Goal: Task Accomplishment & Management: Use online tool/utility

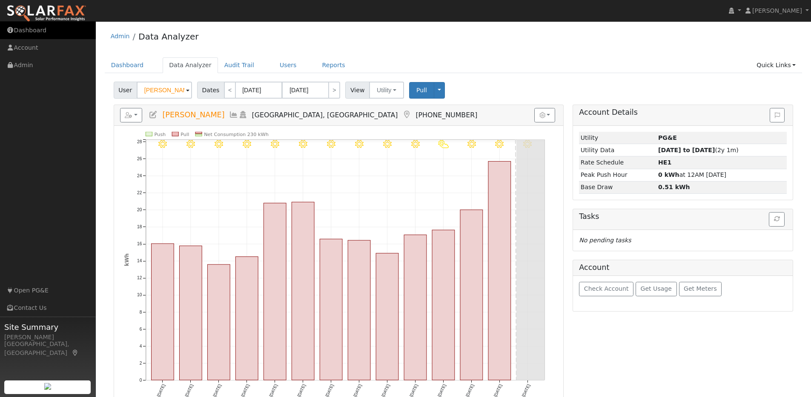
click at [41, 32] on link "Dashboard" at bounding box center [48, 30] width 96 height 17
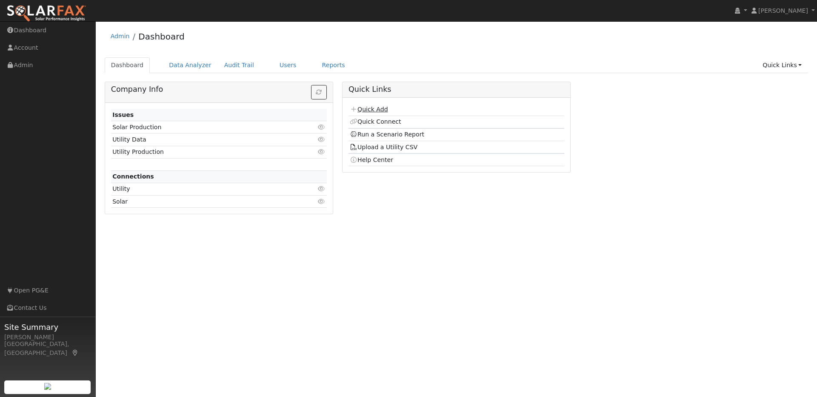
click at [370, 107] on link "Quick Add" at bounding box center [369, 109] width 38 height 7
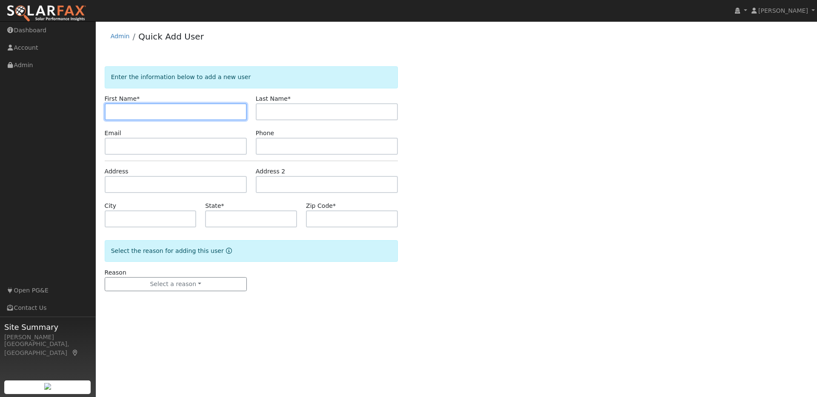
paste input "[PERSON_NAME]"
drag, startPoint x: 153, startPoint y: 114, endPoint x: 136, endPoint y: 111, distance: 16.8
click at [136, 111] on input "[PERSON_NAME]" at bounding box center [176, 111] width 142 height 17
click at [153, 111] on input "[PERSON_NAME]" at bounding box center [176, 111] width 142 height 17
drag, startPoint x: 147, startPoint y: 112, endPoint x: 143, endPoint y: 113, distance: 4.3
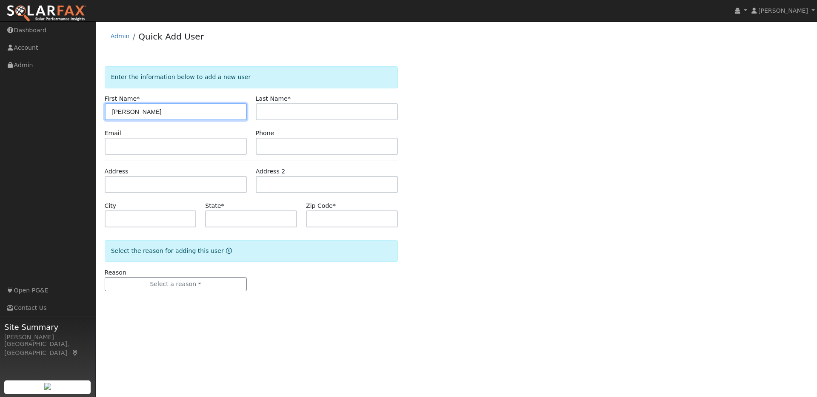
click at [143, 113] on input "[PERSON_NAME]" at bounding box center [176, 111] width 142 height 17
click at [157, 112] on input "Alexander Tiu" at bounding box center [176, 111] width 142 height 17
type input "Alexander"
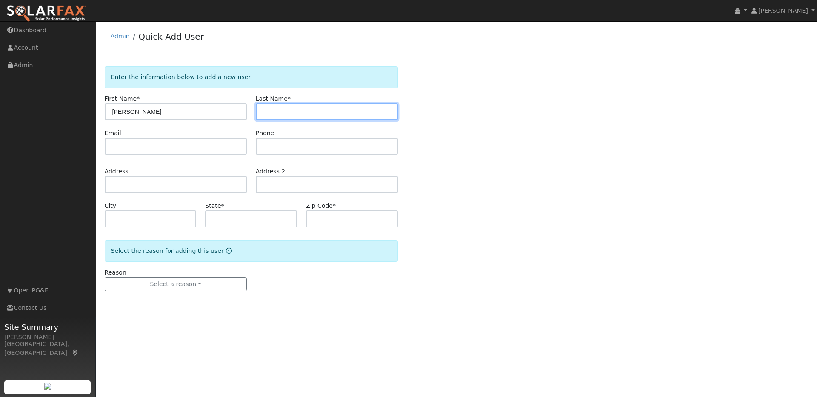
click at [268, 114] on input "text" at bounding box center [327, 111] width 142 height 17
paste input "Alexander Tiu"
drag, startPoint x: 292, startPoint y: 111, endPoint x: 257, endPoint y: 111, distance: 35.3
click at [256, 112] on input "Alexander Tiu" at bounding box center [327, 111] width 142 height 17
type input "Tiu"
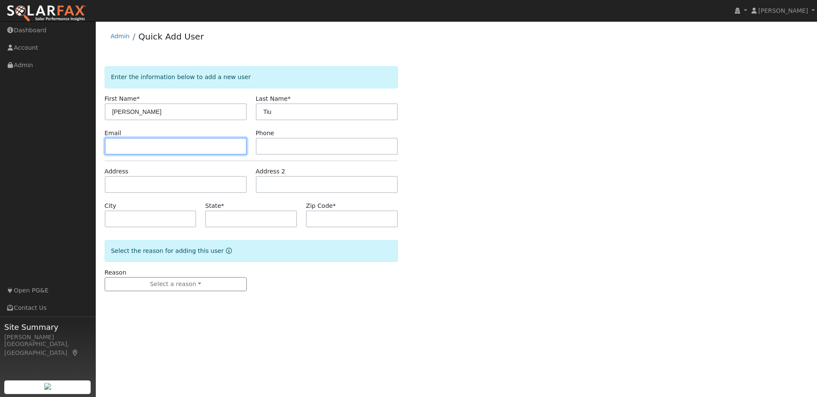
click at [123, 147] on input "text" at bounding box center [176, 146] width 142 height 17
paste input "[EMAIL_ADDRESS][DOMAIN_NAME]"
type input "[EMAIL_ADDRESS][DOMAIN_NAME]"
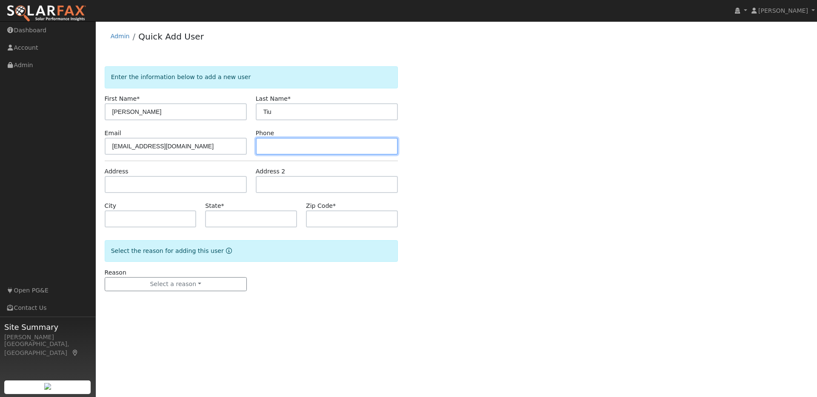
click at [282, 146] on input "text" at bounding box center [327, 146] width 142 height 17
paste input "8082713728"
type input "8082713728"
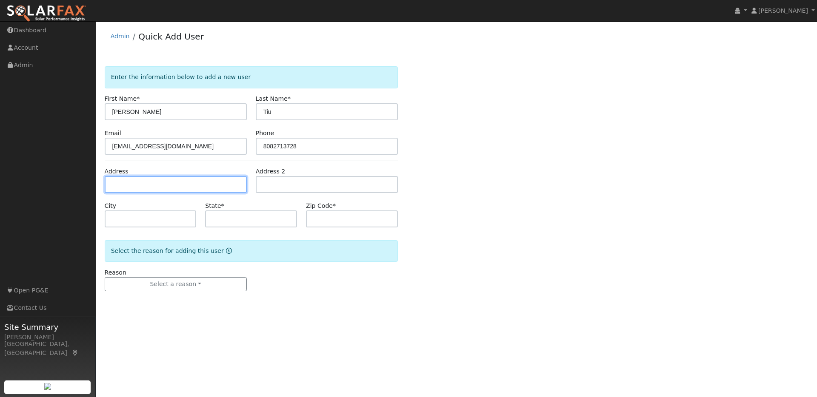
click at [190, 189] on input "text" at bounding box center [176, 184] width 142 height 17
paste input "1500 Gilboa Dt, Walnut Creek 94598"
type input "[STREET_ADDRESS]"
type input "Walnut Creek"
type input "CA"
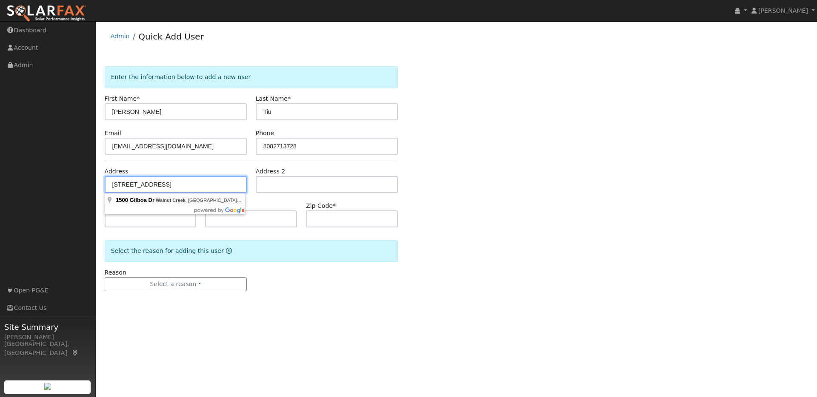
type input "94598"
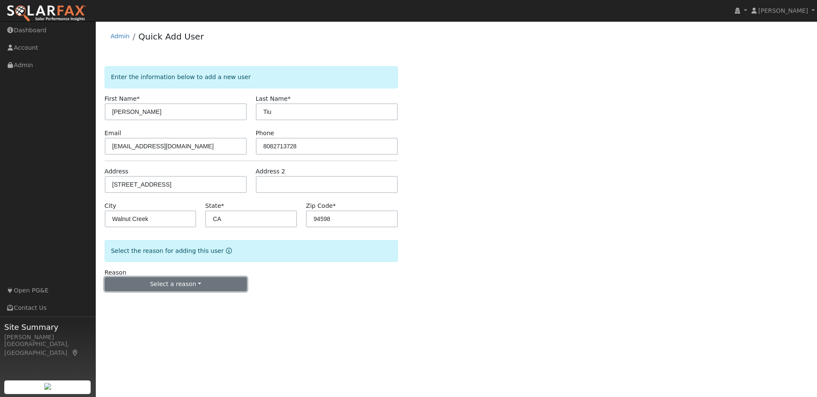
click at [171, 283] on button "Select a reason" at bounding box center [176, 284] width 142 height 14
click at [129, 304] on link "New lead" at bounding box center [152, 302] width 94 height 12
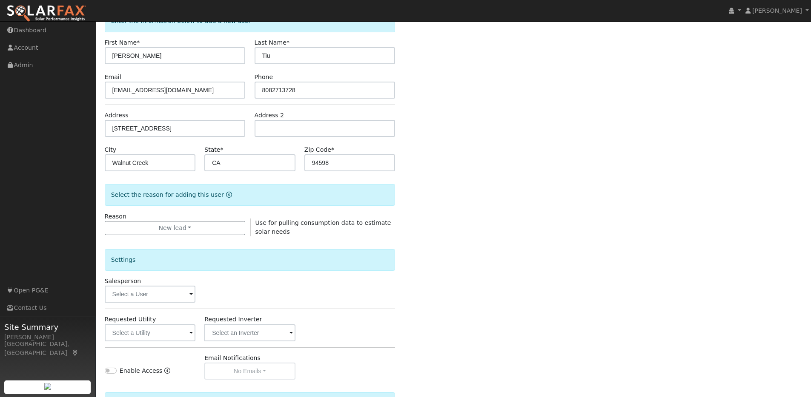
scroll to position [124, 0]
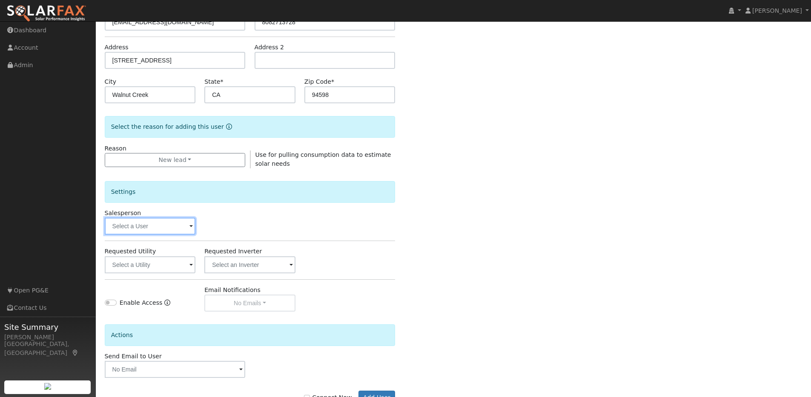
click at [186, 225] on input "text" at bounding box center [150, 226] width 91 height 17
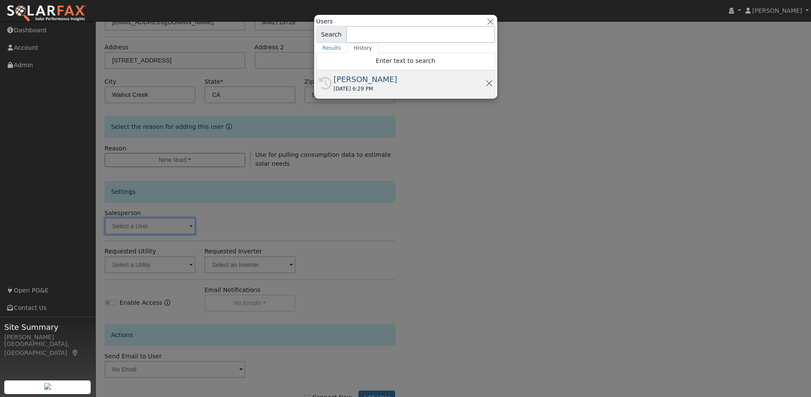
click at [369, 81] on div "[PERSON_NAME]" at bounding box center [409, 79] width 151 height 11
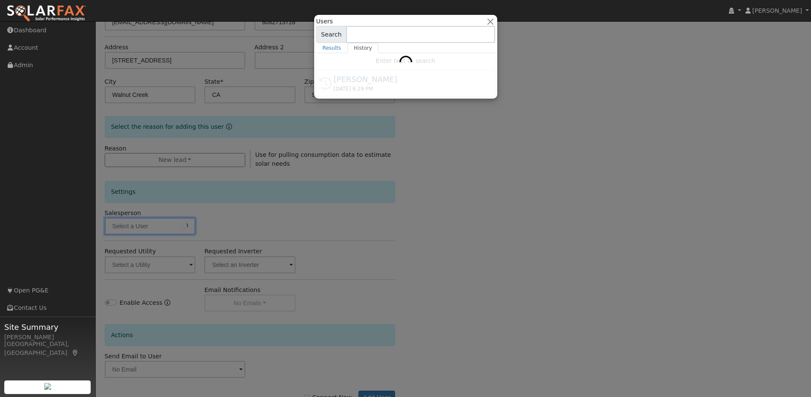
type input "[PERSON_NAME]"
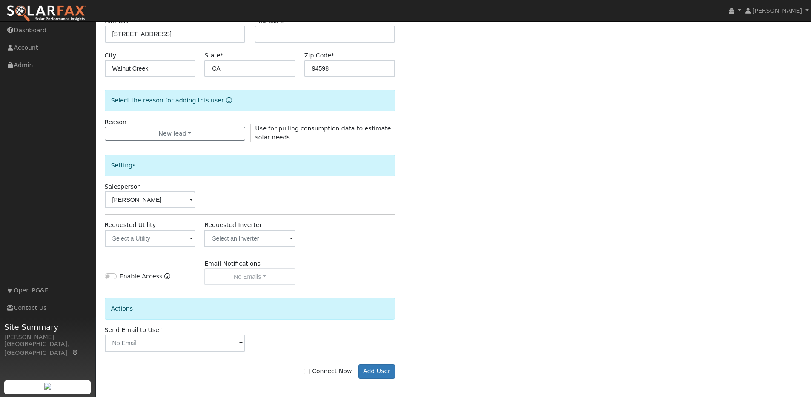
scroll to position [154, 0]
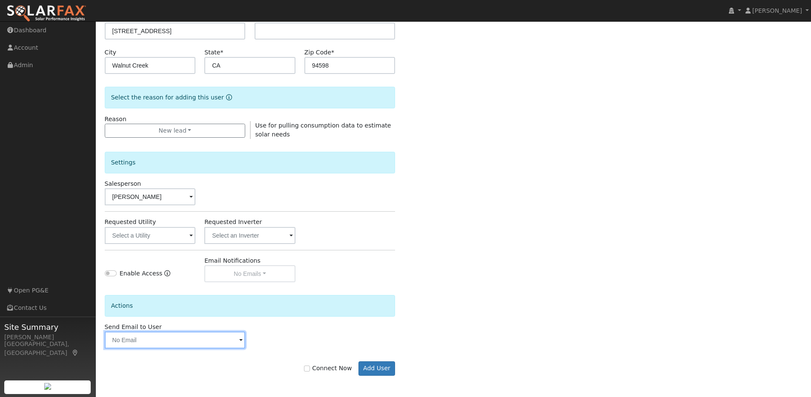
click at [237, 341] on input "text" at bounding box center [175, 340] width 141 height 17
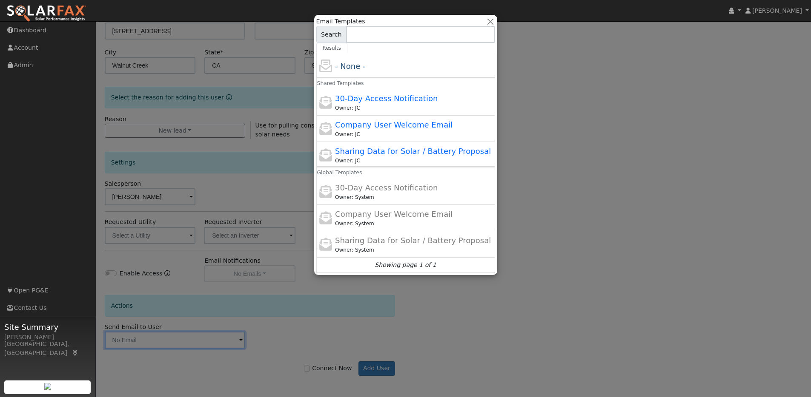
click at [536, 142] on div at bounding box center [405, 198] width 811 height 397
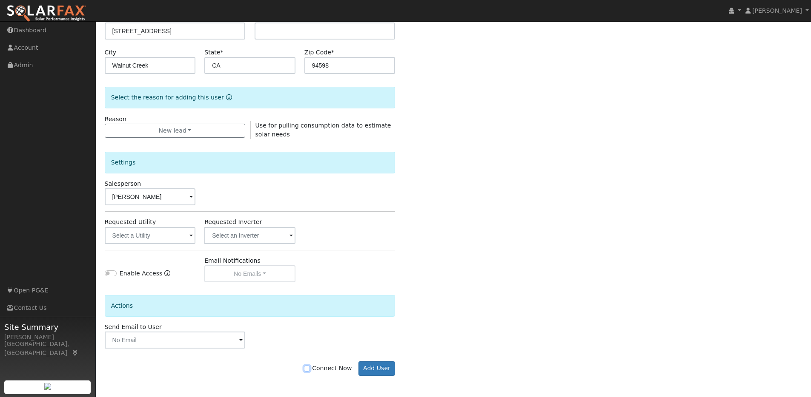
click at [309, 368] on input "Connect Now" at bounding box center [307, 369] width 6 height 6
checkbox input "true"
click at [186, 236] on input "text" at bounding box center [150, 235] width 91 height 17
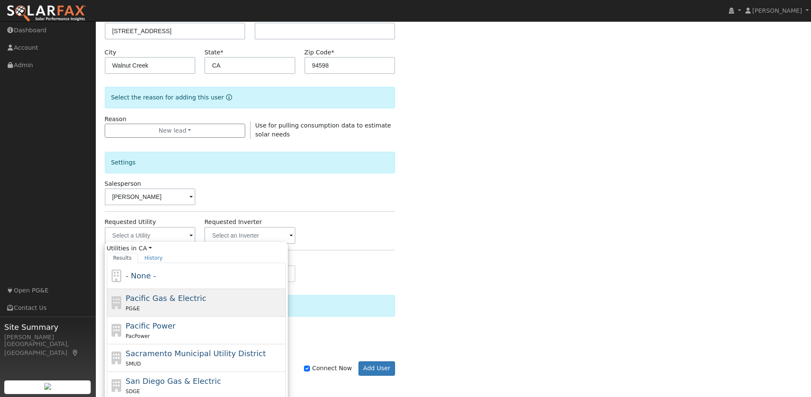
click at [165, 304] on div "Pacific Gas & Electric PG&E" at bounding box center [205, 303] width 158 height 20
type input "Pacific Gas & Electric"
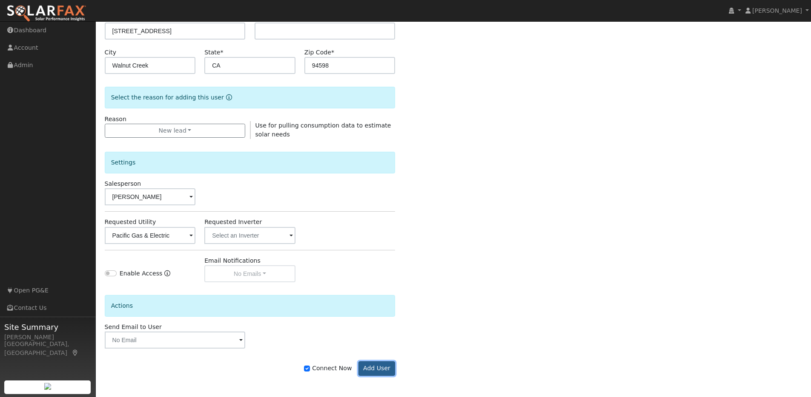
click at [374, 367] on button "Add User" at bounding box center [376, 369] width 37 height 14
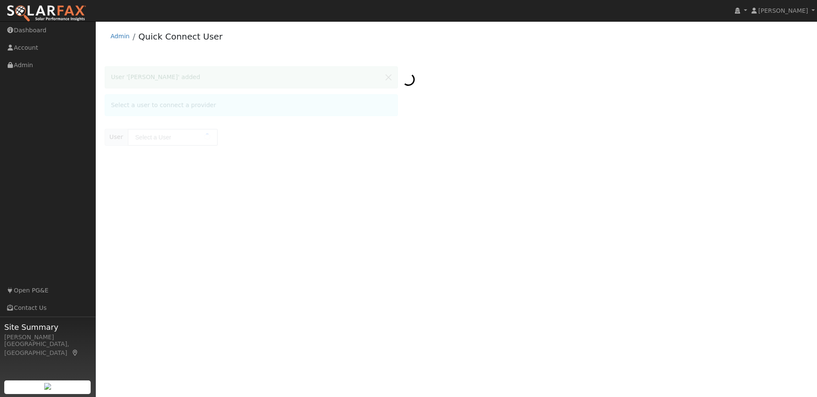
type input "[PERSON_NAME]"
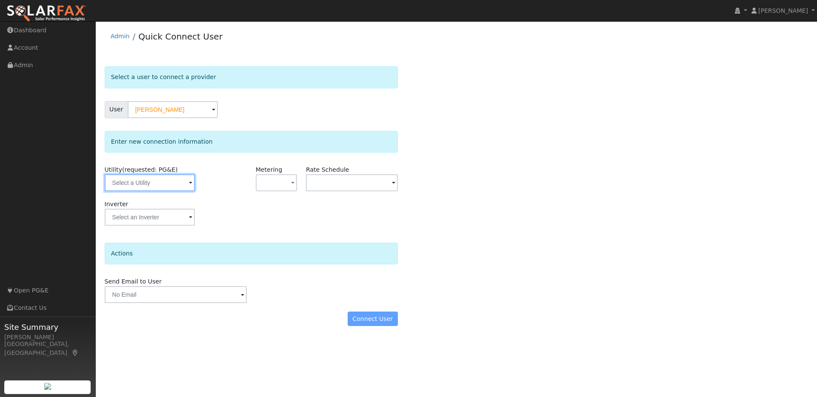
click at [174, 186] on input "text" at bounding box center [150, 182] width 90 height 17
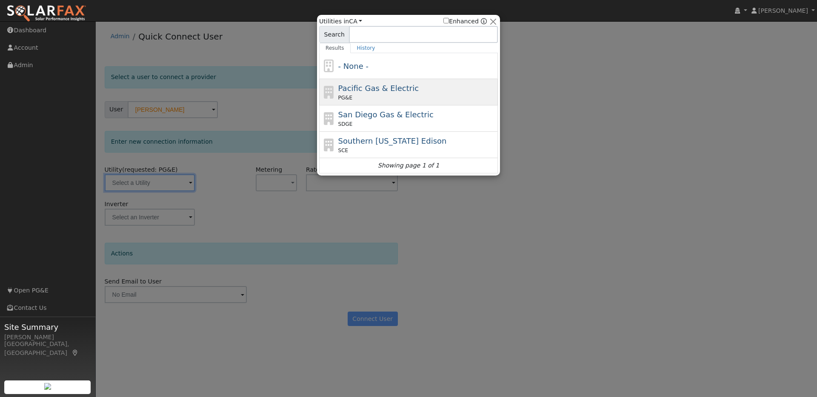
click at [365, 89] on span "Pacific Gas & Electric" at bounding box center [378, 88] width 80 height 9
type input "PG&E"
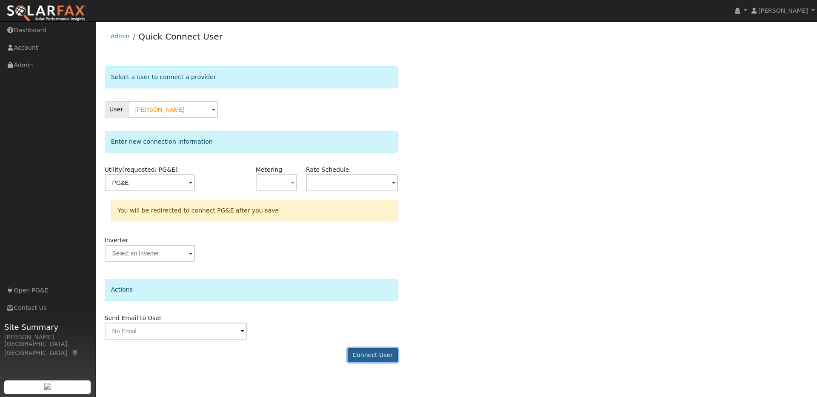
click at [384, 356] on button "Connect User" at bounding box center [373, 355] width 50 height 14
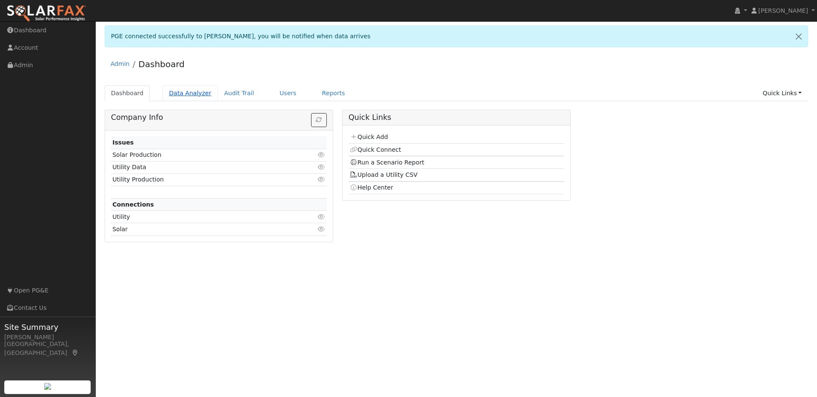
click at [198, 93] on link "Data Analyzer" at bounding box center [190, 94] width 55 height 16
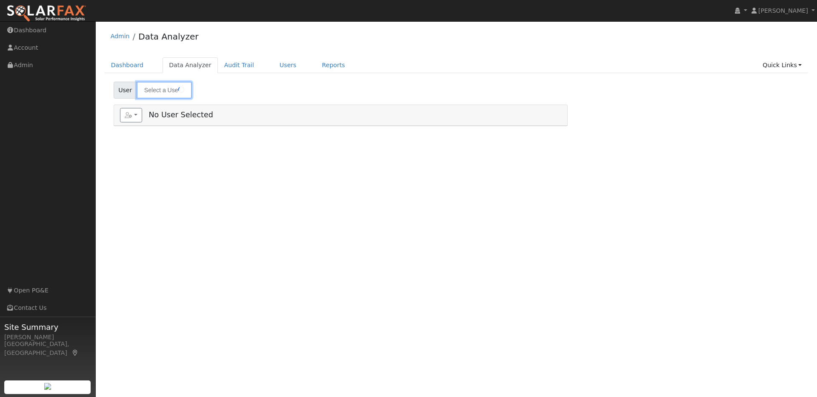
type input "[PERSON_NAME]"
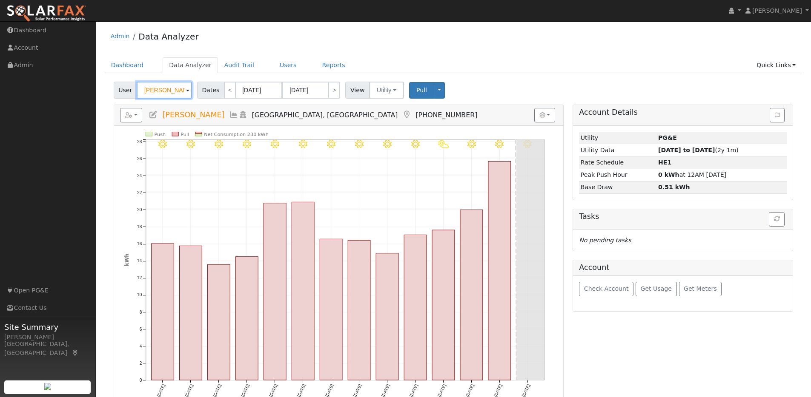
click at [182, 92] on input "Ali Zavvar" at bounding box center [164, 90] width 55 height 17
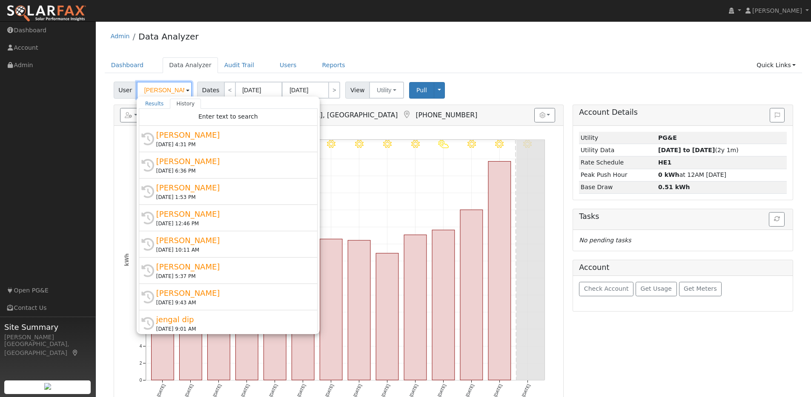
drag, startPoint x: 164, startPoint y: 88, endPoint x: 152, endPoint y: 86, distance: 12.0
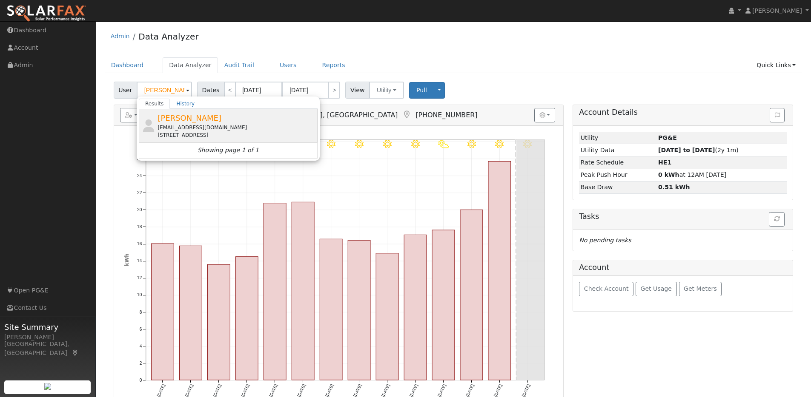
click at [234, 120] on div "[PERSON_NAME] [EMAIL_ADDRESS][DOMAIN_NAME] [STREET_ADDRESS]" at bounding box center [236, 125] width 158 height 27
type input "[PERSON_NAME]"
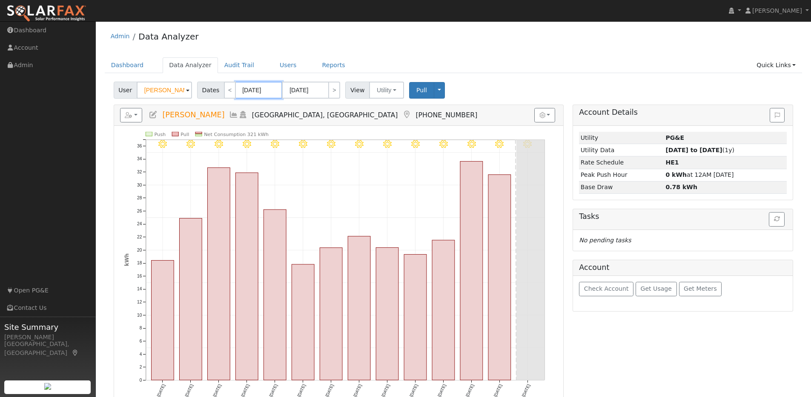
click at [274, 91] on input "08/19/2025" at bounding box center [258, 90] width 47 height 17
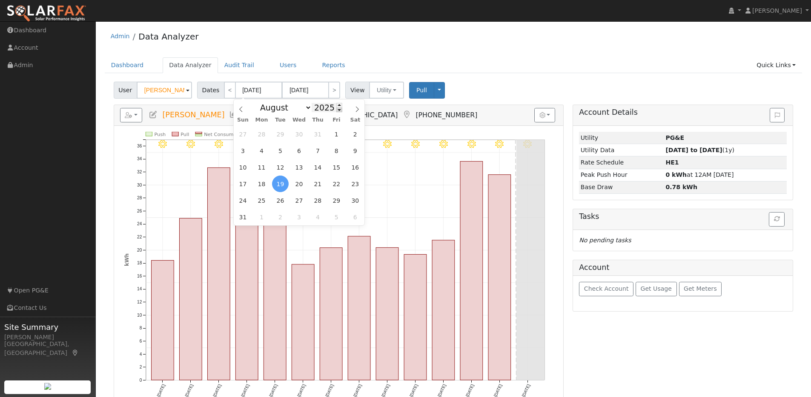
click at [336, 108] on span at bounding box center [339, 110] width 6 height 5
type input "2024"
click at [308, 106] on select "January February March April May June July August September October November De…" at bounding box center [284, 108] width 56 height 10
select select "0"
click at [258, 103] on select "January February March April May June July August September October November De…" at bounding box center [284, 108] width 56 height 10
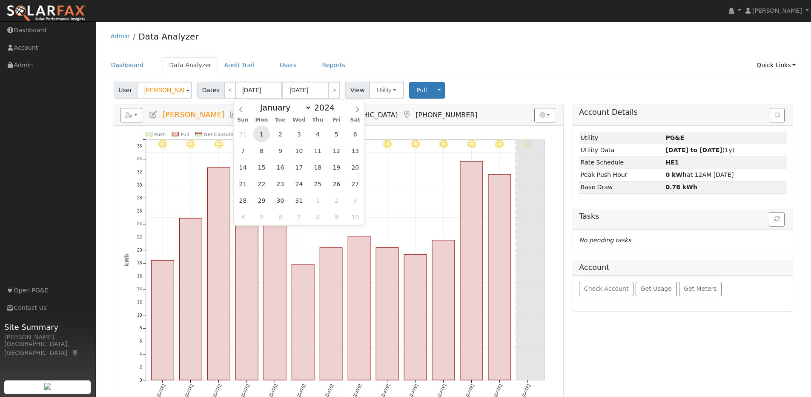
click at [266, 130] on span "1" at bounding box center [261, 134] width 17 height 17
type input "01/01/2024"
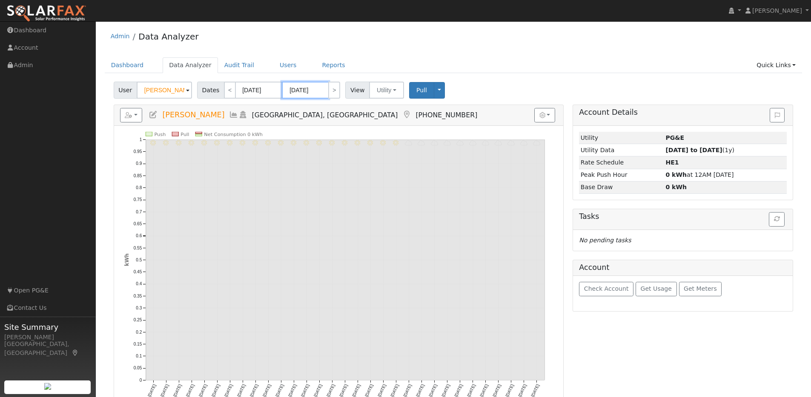
click at [322, 90] on input "01/31/2024" at bounding box center [305, 90] width 47 height 17
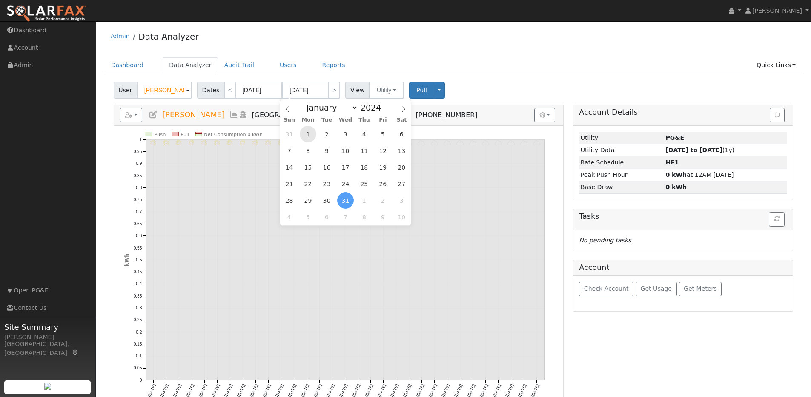
click at [312, 134] on span "1" at bounding box center [308, 134] width 17 height 17
type input "01/01/2024"
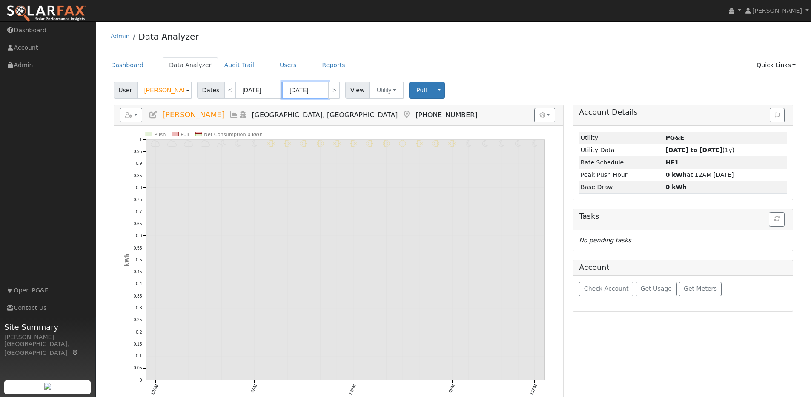
click at [323, 92] on input "01/01/2024" at bounding box center [305, 90] width 47 height 17
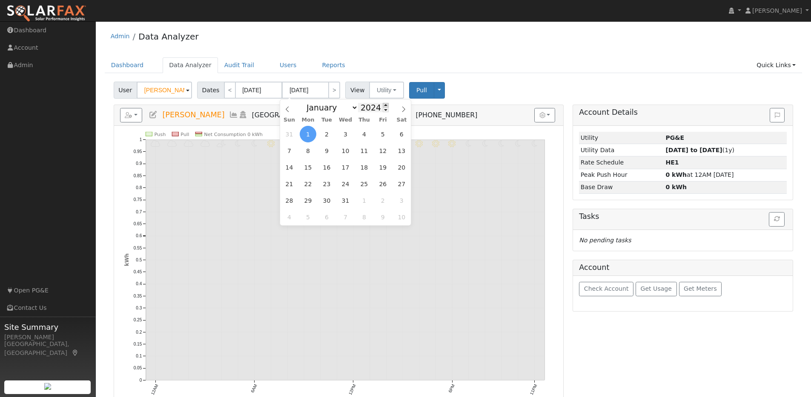
click at [383, 104] on span at bounding box center [386, 105] width 6 height 5
click at [391, 92] on button "Utility" at bounding box center [386, 90] width 35 height 17
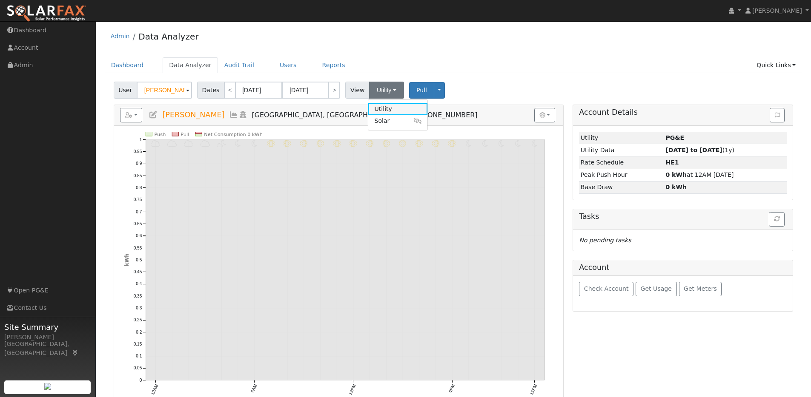
click at [391, 108] on link "Utility" at bounding box center [397, 109] width 59 height 12
click at [323, 91] on input "01/01/2024" at bounding box center [305, 90] width 47 height 17
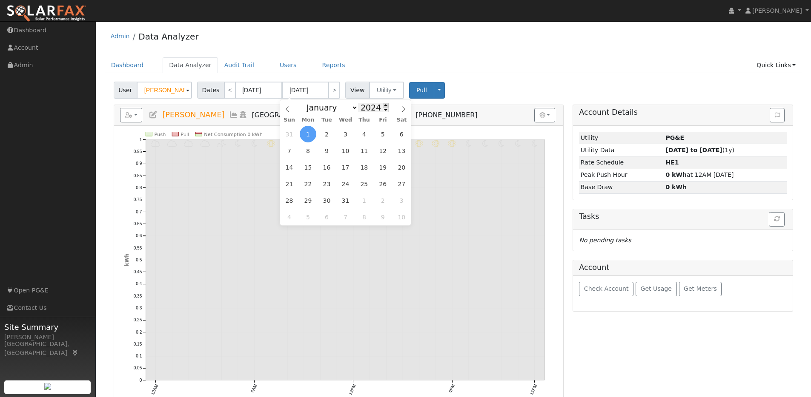
click at [383, 105] on span at bounding box center [386, 105] width 6 height 5
type input "2025"
click at [348, 134] on span "1" at bounding box center [345, 134] width 17 height 17
type input "01/01/2025"
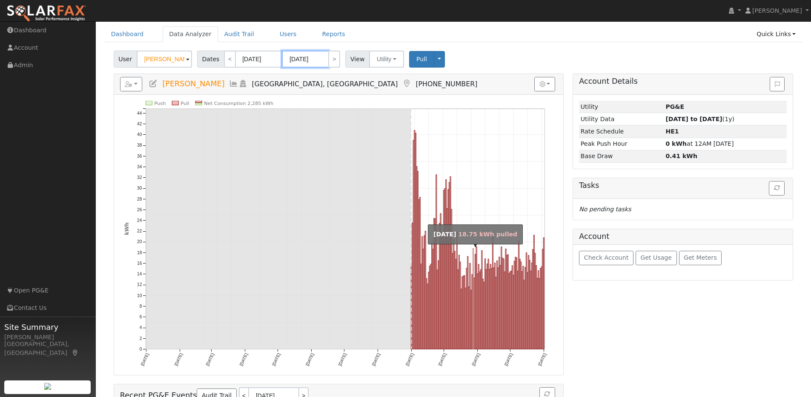
scroll to position [37, 0]
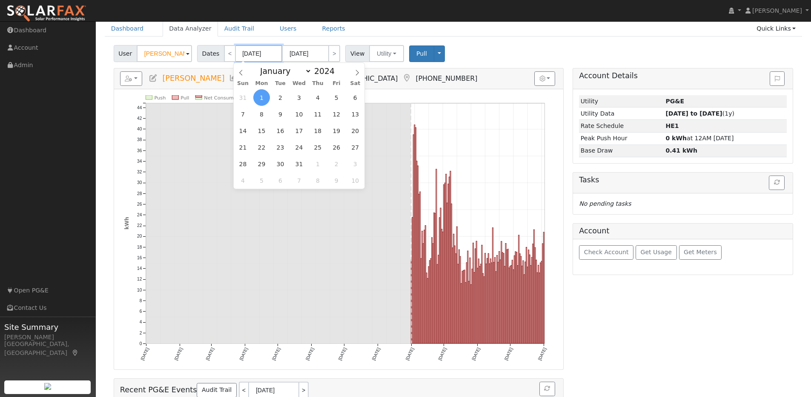
click at [276, 54] on input "01/01/2024" at bounding box center [258, 53] width 47 height 17
click at [304, 71] on select "January February March April May June July August September October November De…" at bounding box center [284, 71] width 56 height 10
select select "7"
click at [258, 66] on select "January February March April May June July August September October November De…" at bounding box center [284, 71] width 56 height 10
click at [318, 95] on span "1" at bounding box center [317, 97] width 17 height 17
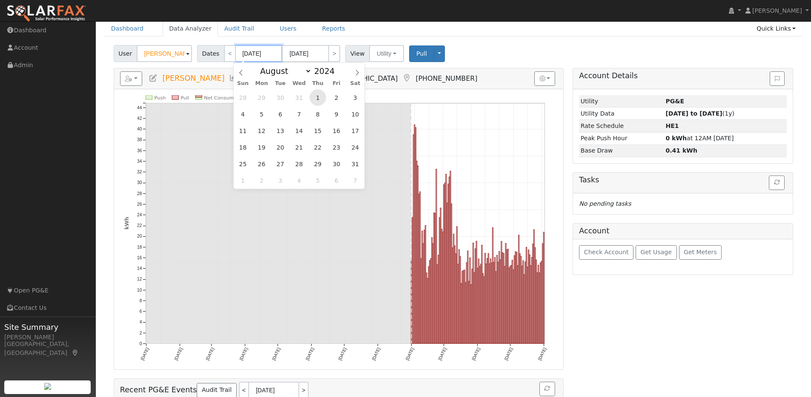
type input "08/01/2024"
type input "08/31/2024"
type input "2024"
select select "7"
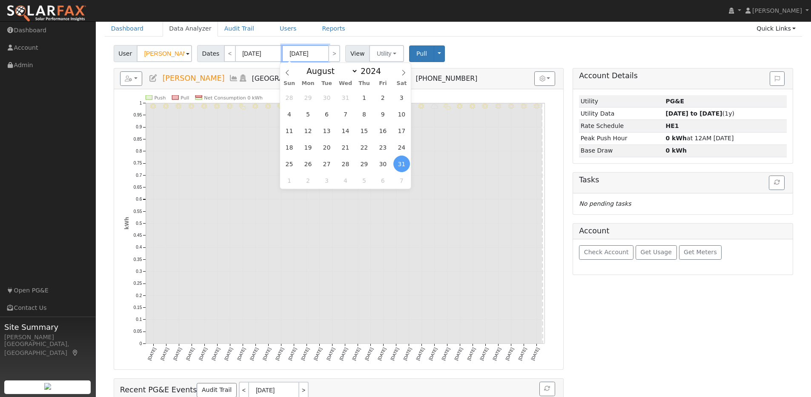
click at [319, 52] on input "08/31/2024" at bounding box center [305, 53] width 47 height 17
click at [383, 68] on span at bounding box center [386, 68] width 6 height 5
type input "2025"
click at [379, 98] on span "1" at bounding box center [382, 97] width 17 height 17
type input "08/01/2025"
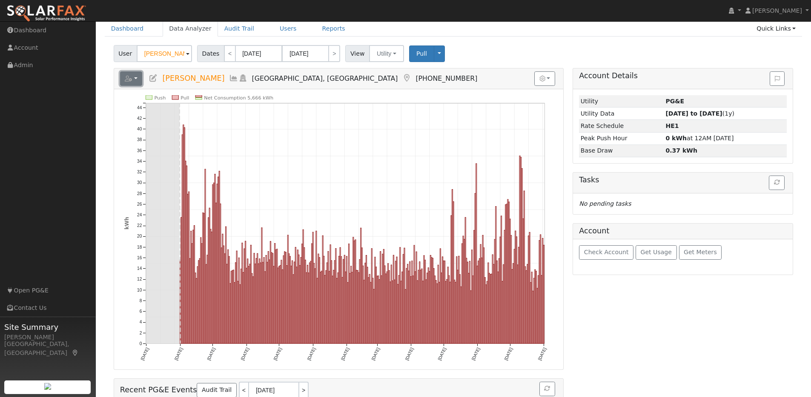
click at [137, 81] on button "button" at bounding box center [131, 78] width 23 height 14
click at [220, 115] on link "Export to CSV" at bounding box center [236, 116] width 62 height 10
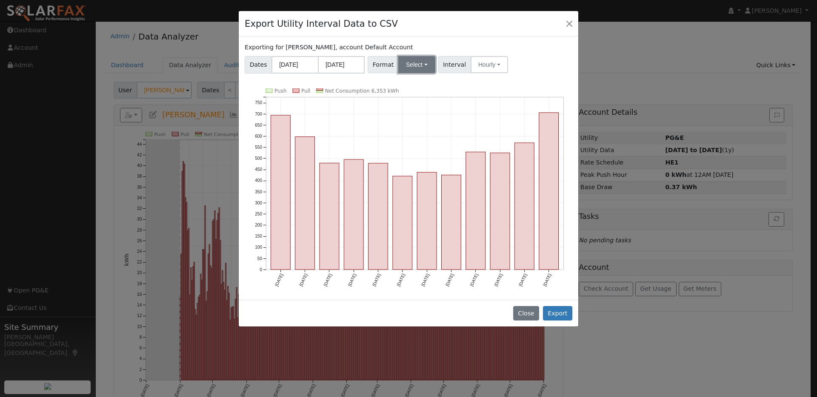
click at [428, 65] on button "Select" at bounding box center [416, 64] width 37 height 17
click at [417, 164] on link "OpenSolar" at bounding box center [427, 162] width 61 height 12
click at [565, 315] on button "Export" at bounding box center [557, 313] width 29 height 14
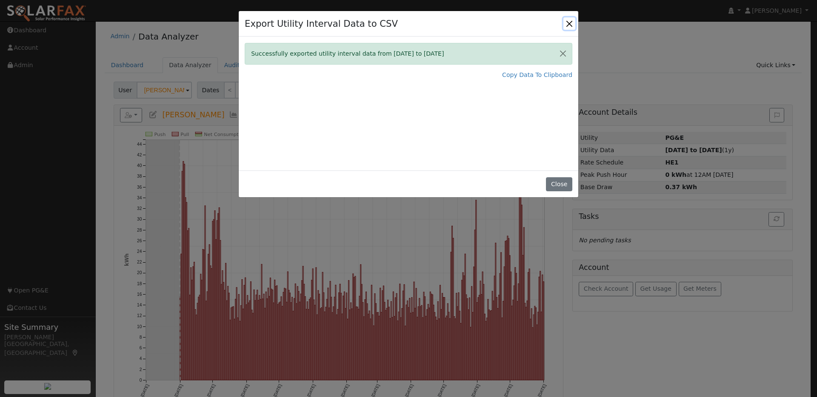
click at [570, 27] on button "Close" at bounding box center [569, 23] width 12 height 12
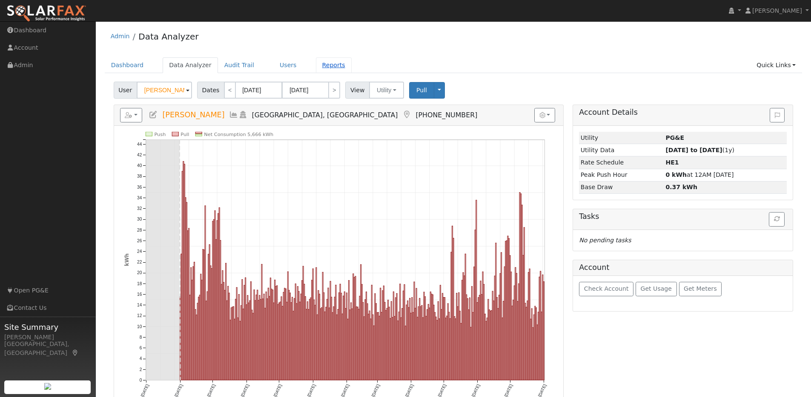
click at [322, 63] on link "Reports" at bounding box center [334, 65] width 36 height 16
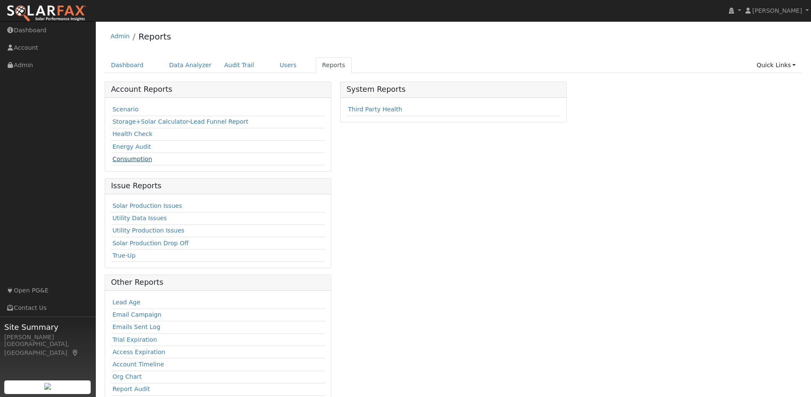
click at [129, 160] on link "Consumption" at bounding box center [132, 159] width 40 height 7
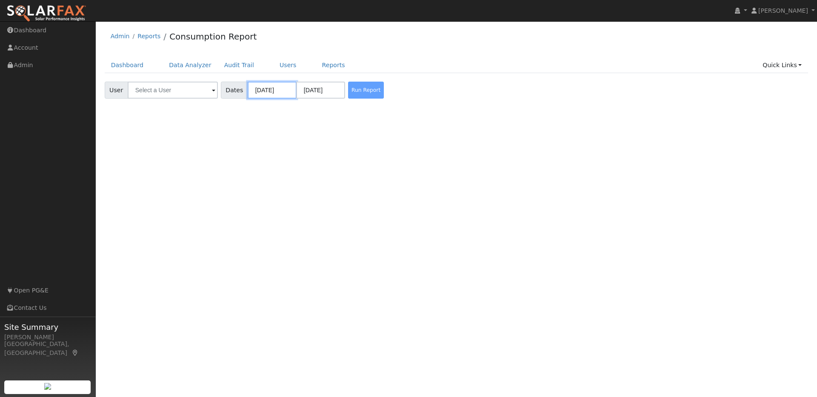
click at [277, 91] on input "[DATE]" at bounding box center [272, 90] width 49 height 17
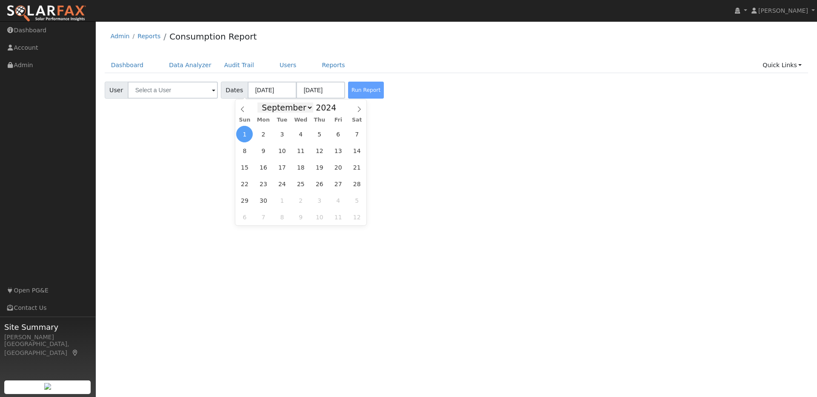
click at [306, 107] on select "January February March April May June July August September October November De…" at bounding box center [285, 108] width 56 height 10
select select "7"
click at [260, 103] on select "January February March April May June July August September October November De…" at bounding box center [285, 108] width 56 height 10
click at [315, 133] on span "1" at bounding box center [319, 134] width 17 height 17
type input "[DATE]"
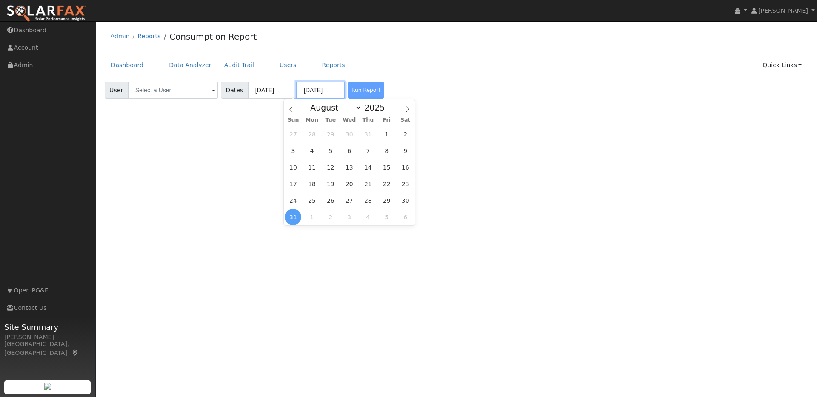
click at [306, 90] on input "[DATE]" at bounding box center [320, 90] width 49 height 17
click at [381, 132] on span "1" at bounding box center [386, 134] width 17 height 17
type input "08/01/2025"
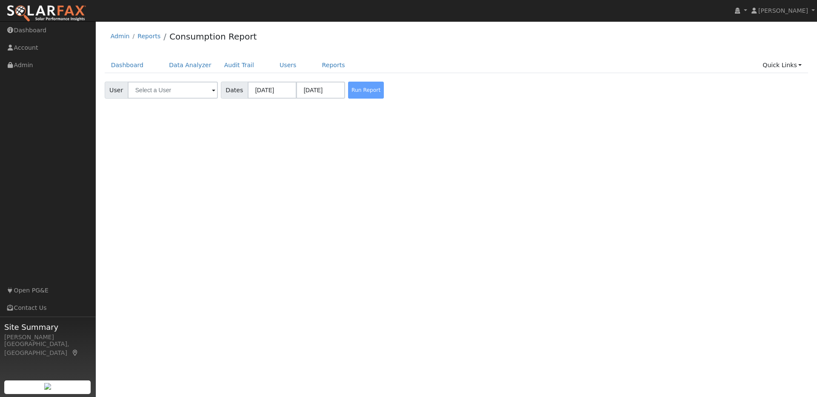
click at [346, 94] on div "Run Report" at bounding box center [368, 90] width 45 height 17
click at [190, 89] on input "text" at bounding box center [173, 90] width 90 height 17
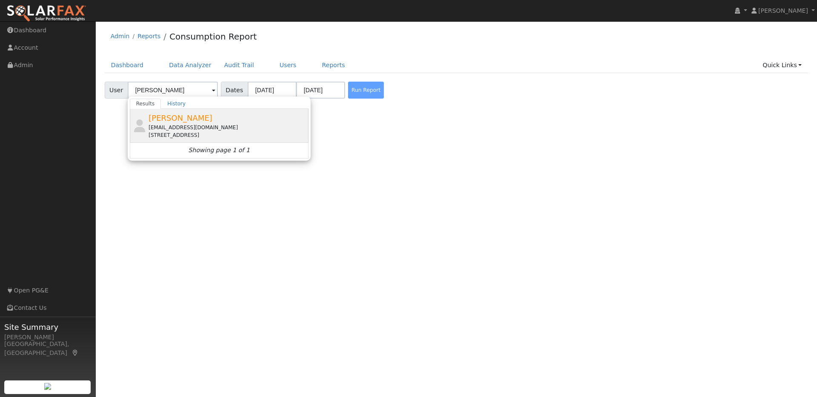
click at [228, 122] on div "Alexander Tiu a294598@icloud.com 1500 Gilboa Drive, Walnut Creek, CA 94598" at bounding box center [228, 125] width 158 height 27
type input "Alexander Tiu"
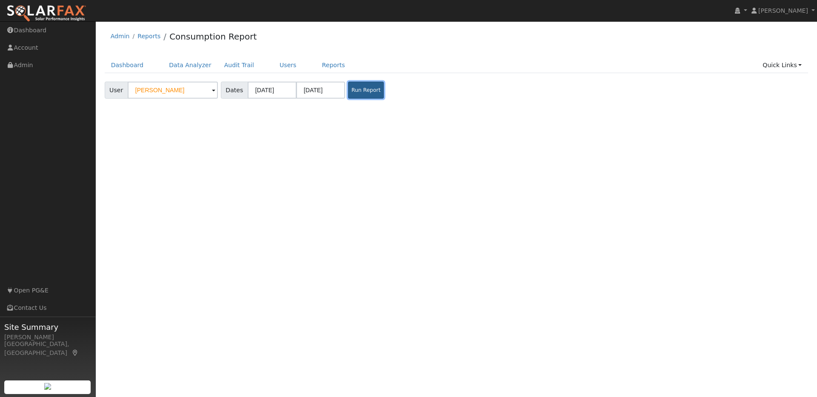
click at [354, 89] on button "Run Report" at bounding box center [366, 90] width 36 height 17
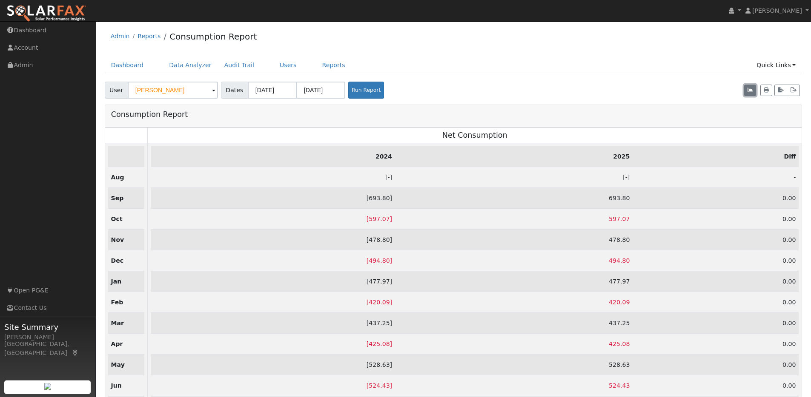
click at [755, 93] on button "button" at bounding box center [750, 91] width 12 height 12
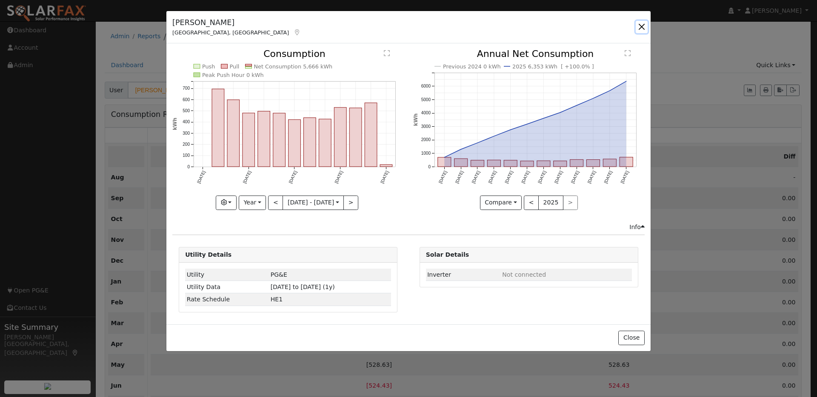
click at [642, 30] on button "button" at bounding box center [642, 27] width 12 height 12
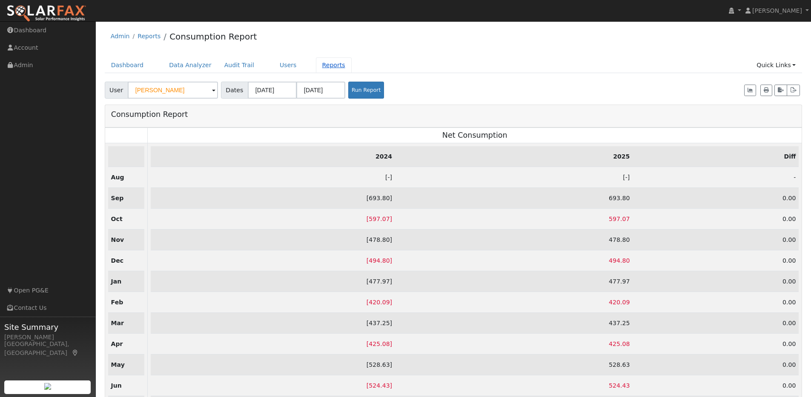
click at [322, 63] on link "Reports" at bounding box center [334, 65] width 36 height 16
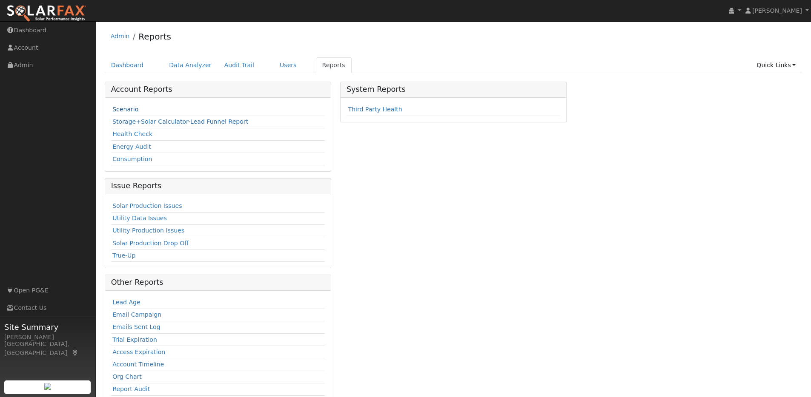
click at [120, 111] on link "Scenario" at bounding box center [125, 109] width 26 height 7
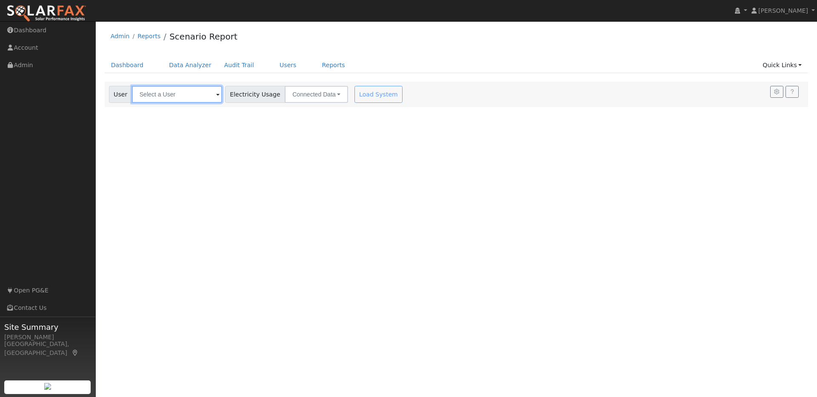
click at [180, 96] on input "text" at bounding box center [177, 94] width 90 height 17
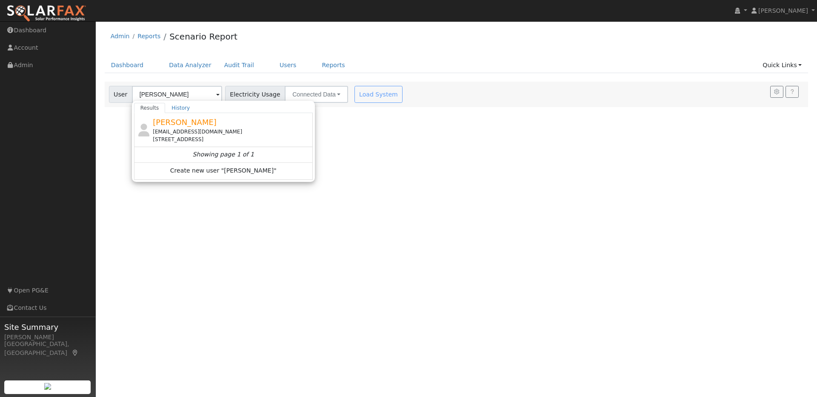
click at [216, 117] on div "[PERSON_NAME] [EMAIL_ADDRESS][DOMAIN_NAME] [STREET_ADDRESS]" at bounding box center [232, 130] width 158 height 27
type input "[PERSON_NAME]"
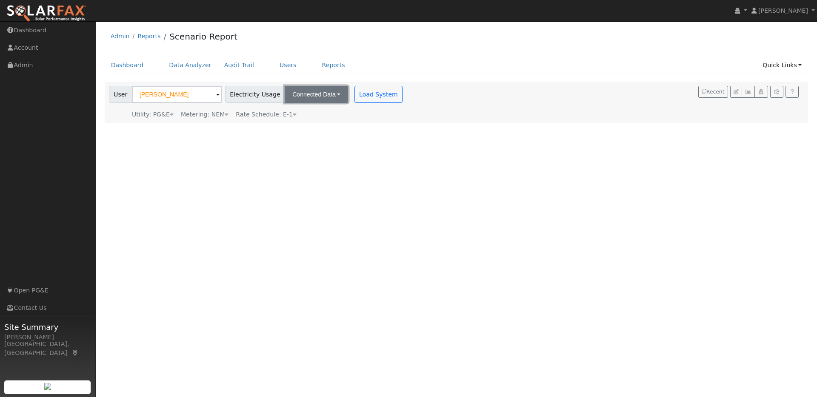
click at [326, 95] on button "Connected Data" at bounding box center [316, 94] width 63 height 17
click at [312, 114] on link "Connected Data" at bounding box center [317, 113] width 60 height 12
click at [323, 94] on button "Connected Data" at bounding box center [316, 94] width 63 height 17
click at [300, 137] on link "CSV Data" at bounding box center [317, 137] width 60 height 12
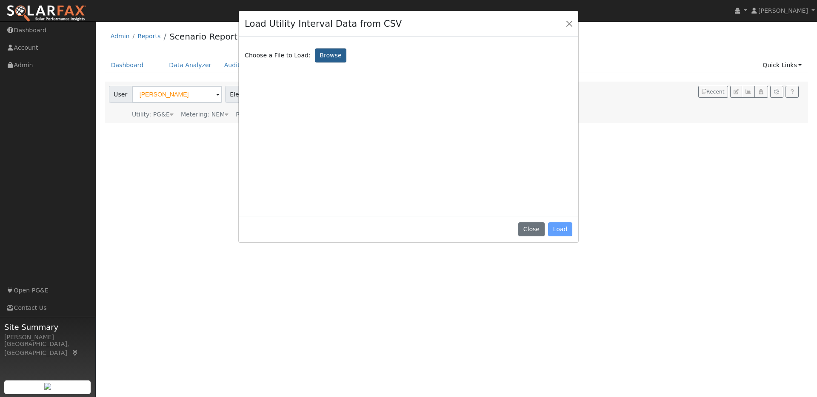
click at [322, 57] on label "Browse" at bounding box center [330, 56] width 31 height 14
click at [0, 0] on input "Browse" at bounding box center [0, 0] width 0 height 0
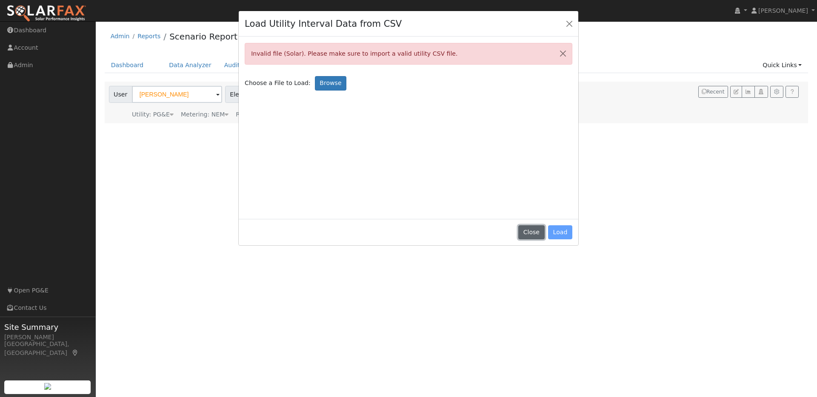
click at [533, 231] on button "Close" at bounding box center [531, 233] width 26 height 14
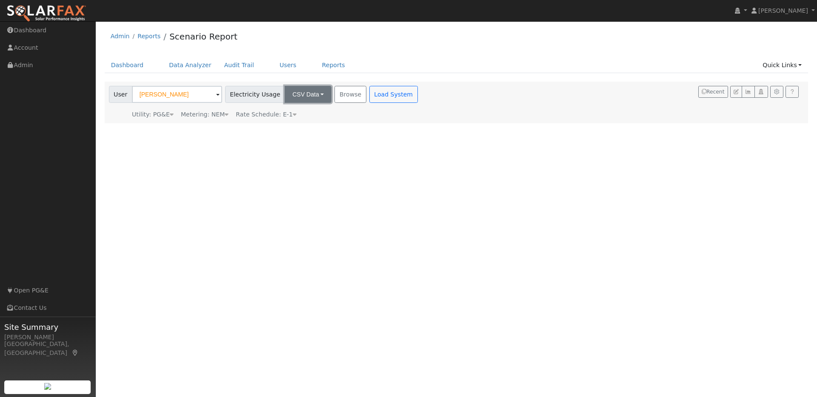
click at [304, 93] on button "CSV Data" at bounding box center [308, 94] width 47 height 17
click at [293, 112] on link "Connected Data" at bounding box center [301, 113] width 60 height 12
click at [362, 96] on button "Load System" at bounding box center [378, 94] width 49 height 17
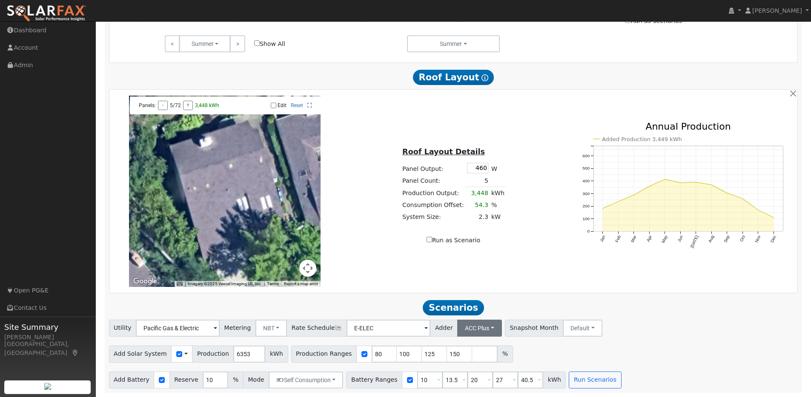
scroll to position [480, 0]
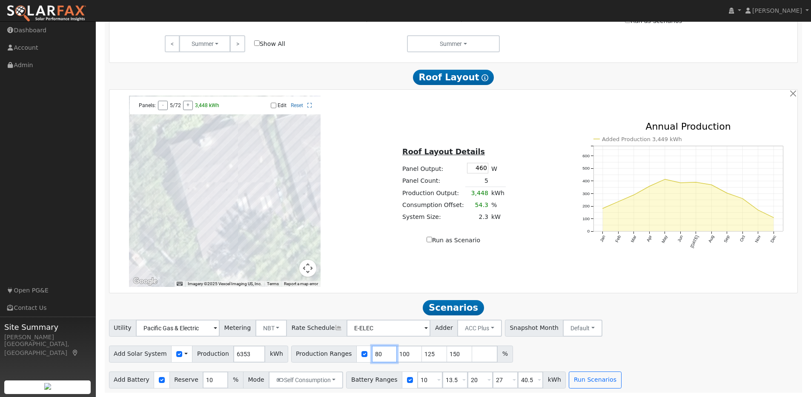
drag, startPoint x: 374, startPoint y: 355, endPoint x: 356, endPoint y: 352, distance: 18.6
click at [356, 352] on div "Production Ranges 80 100 125 150 %" at bounding box center [402, 354] width 222 height 17
type input "100"
type input "125"
type input "150"
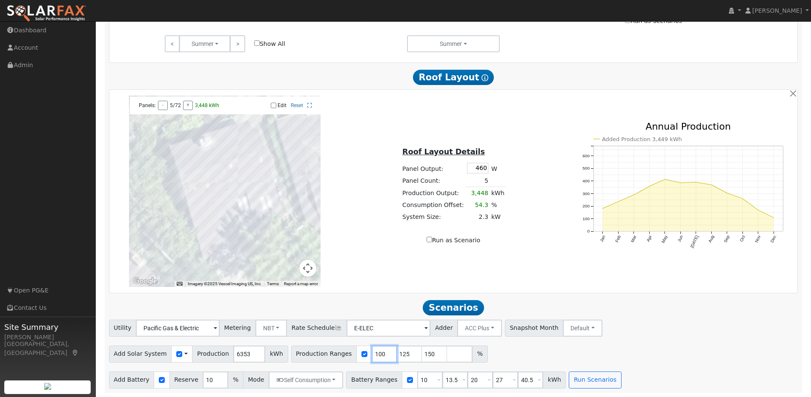
type input "100"
drag, startPoint x: 425, startPoint y: 356, endPoint x: 407, endPoint y: 351, distance: 19.1
click at [407, 351] on div "Production Ranges 100 125 150 %" at bounding box center [389, 354] width 197 height 17
drag, startPoint x: 420, startPoint y: 380, endPoint x: 408, endPoint y: 379, distance: 11.9
click at [408, 379] on div "Battery Ranges 10 Overrides Reserve % Mode None None Self Consumption Peak Savi…" at bounding box center [456, 380] width 220 height 17
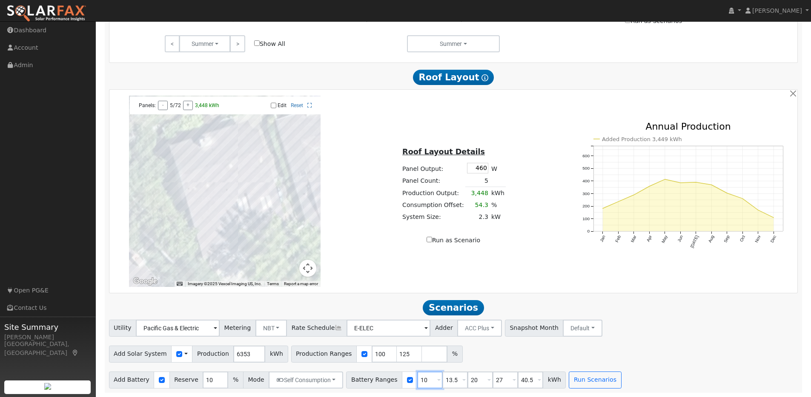
type input "13.5"
type input "20"
type input "27"
type input "40.5"
type input "13.5"
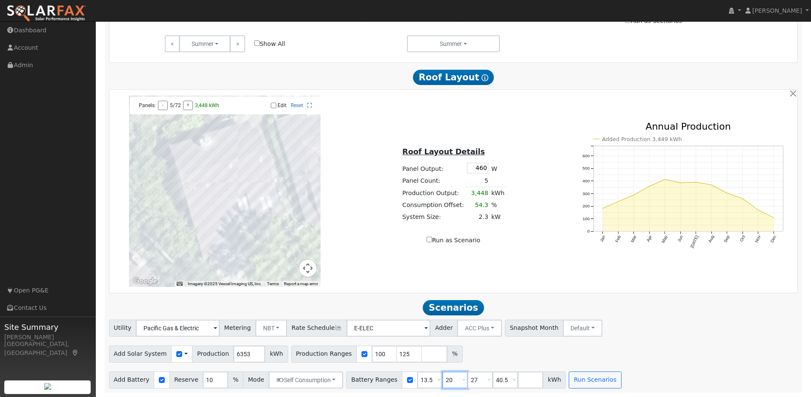
drag, startPoint x: 446, startPoint y: 380, endPoint x: 431, endPoint y: 376, distance: 15.0
click at [432, 376] on div "Battery Ranges 13.5 Overrides Reserve % Mode None None Self Consumption Peak Sa…" at bounding box center [456, 380] width 220 height 17
type input "27"
type input "40.5"
type input "27"
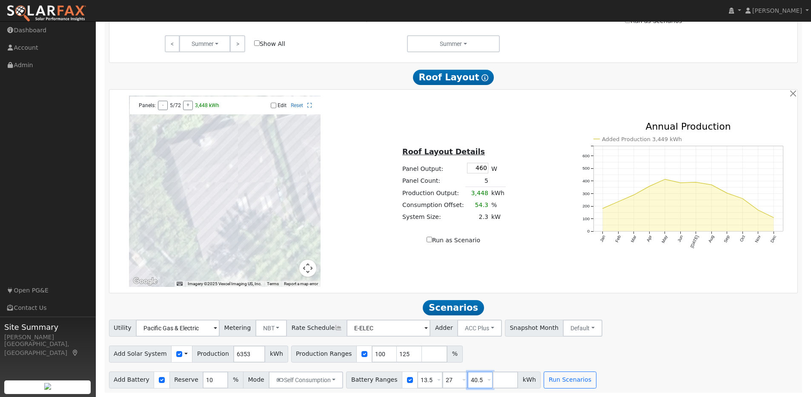
drag, startPoint x: 475, startPoint y: 380, endPoint x: 456, endPoint y: 378, distance: 19.3
click at [457, 378] on div "Battery Ranges 13.5 Overrides Reserve % Mode None None Self Consumption Peak Sa…" at bounding box center [443, 380] width 194 height 17
click at [564, 329] on button "Default" at bounding box center [583, 328] width 40 height 17
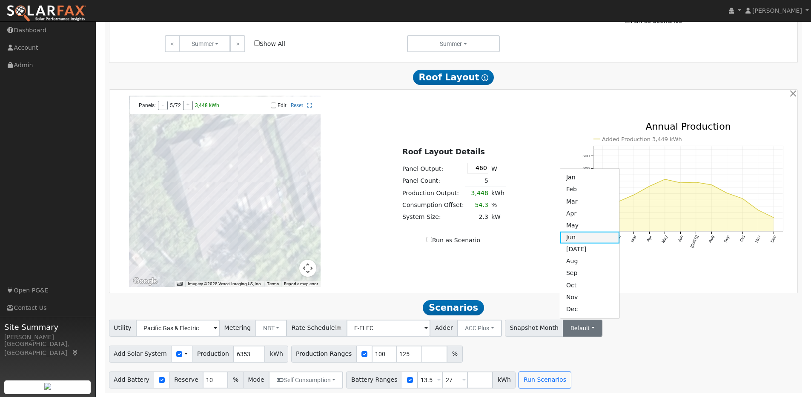
click at [560, 237] on link "Jun" at bounding box center [589, 237] width 59 height 12
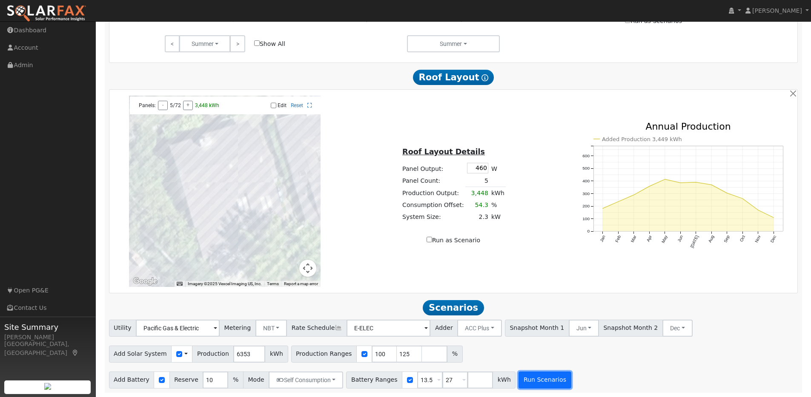
click at [545, 382] on button "Run Scenarios" at bounding box center [544, 380] width 52 height 17
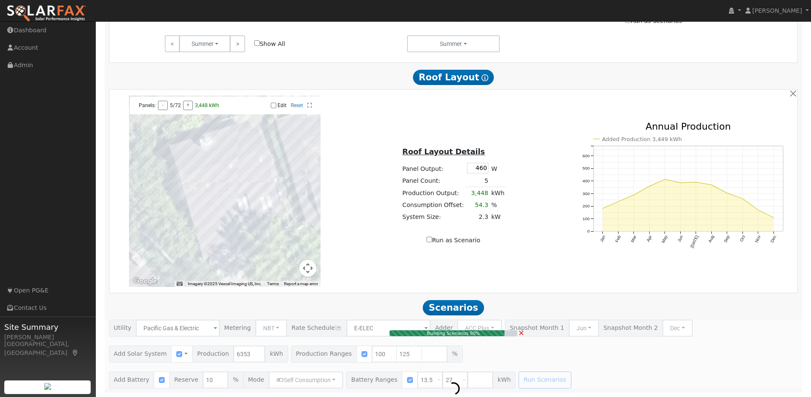
type input "5.3"
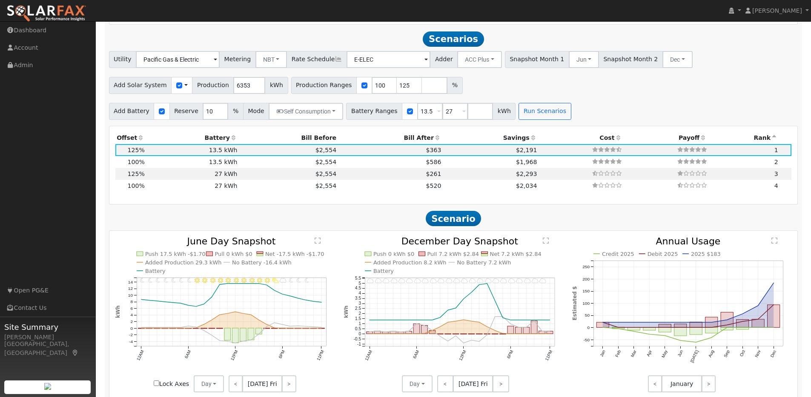
scroll to position [754, 0]
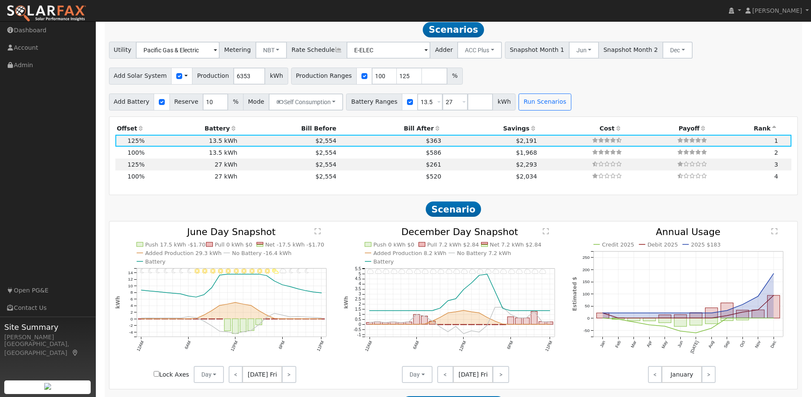
click at [140, 131] on icon at bounding box center [141, 129] width 8 height 6
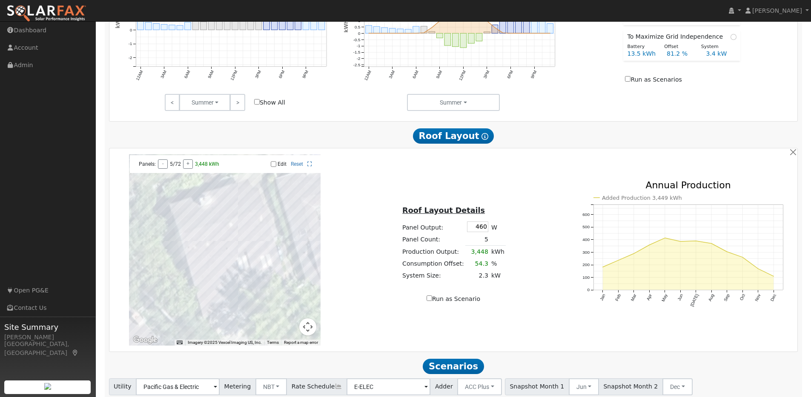
scroll to position [559, 0]
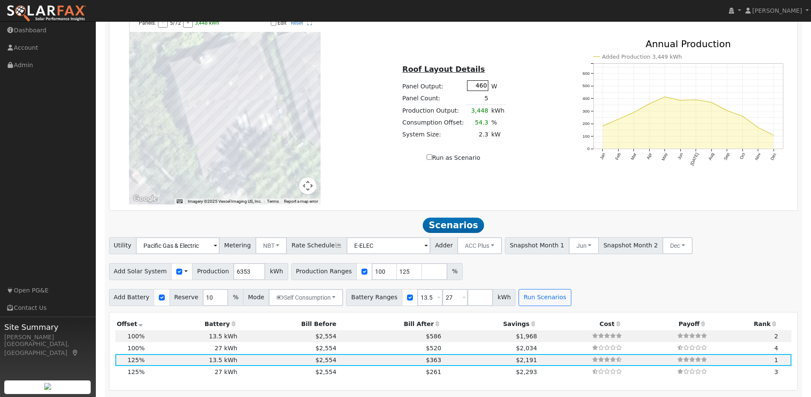
click at [484, 91] on input "460" at bounding box center [477, 85] width 21 height 11
type input "440"
type input "80"
type input "100"
type input "125"
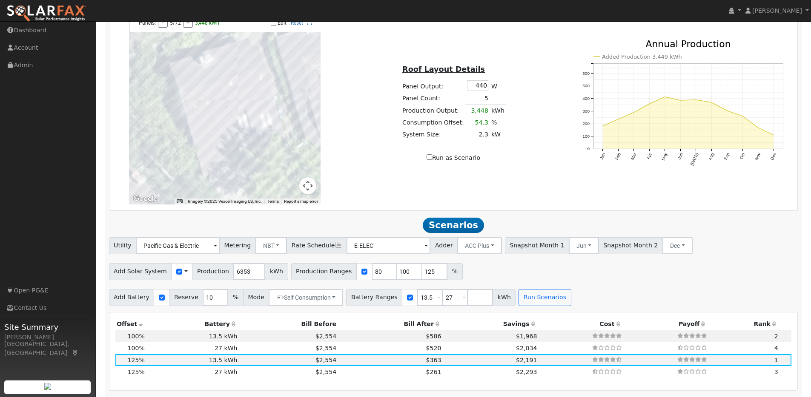
click at [271, 26] on input "Edit" at bounding box center [274, 23] width 6 height 6
checkbox input "true"
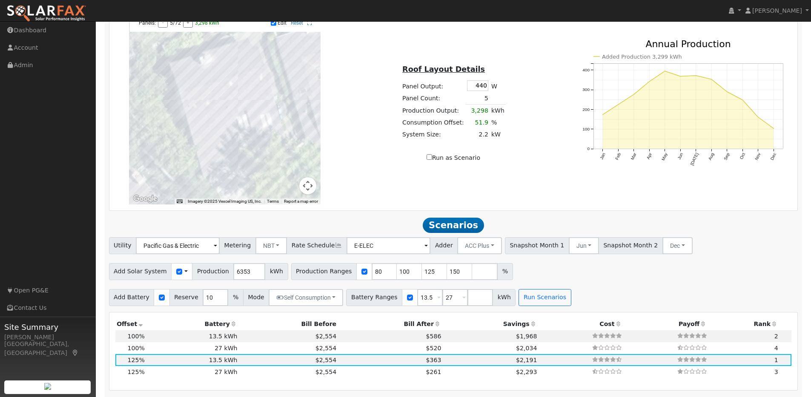
click at [234, 95] on div at bounding box center [224, 108] width 191 height 191
click at [240, 93] on div at bounding box center [224, 108] width 191 height 191
click at [246, 91] on div at bounding box center [224, 108] width 191 height 191
click at [215, 116] on div at bounding box center [224, 108] width 191 height 191
click at [220, 111] on div at bounding box center [224, 108] width 191 height 191
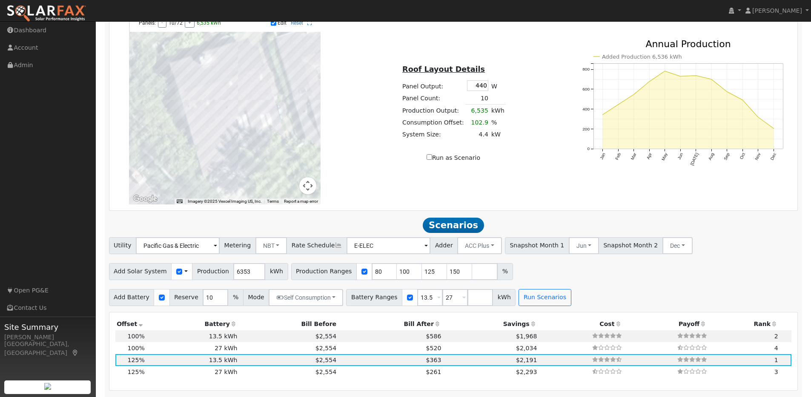
click at [226, 109] on div at bounding box center [224, 108] width 191 height 191
click at [228, 109] on div at bounding box center [224, 108] width 191 height 191
click at [219, 111] on div at bounding box center [224, 108] width 191 height 191
click at [220, 111] on div at bounding box center [224, 108] width 191 height 191
